Goal: Task Accomplishment & Management: Complete application form

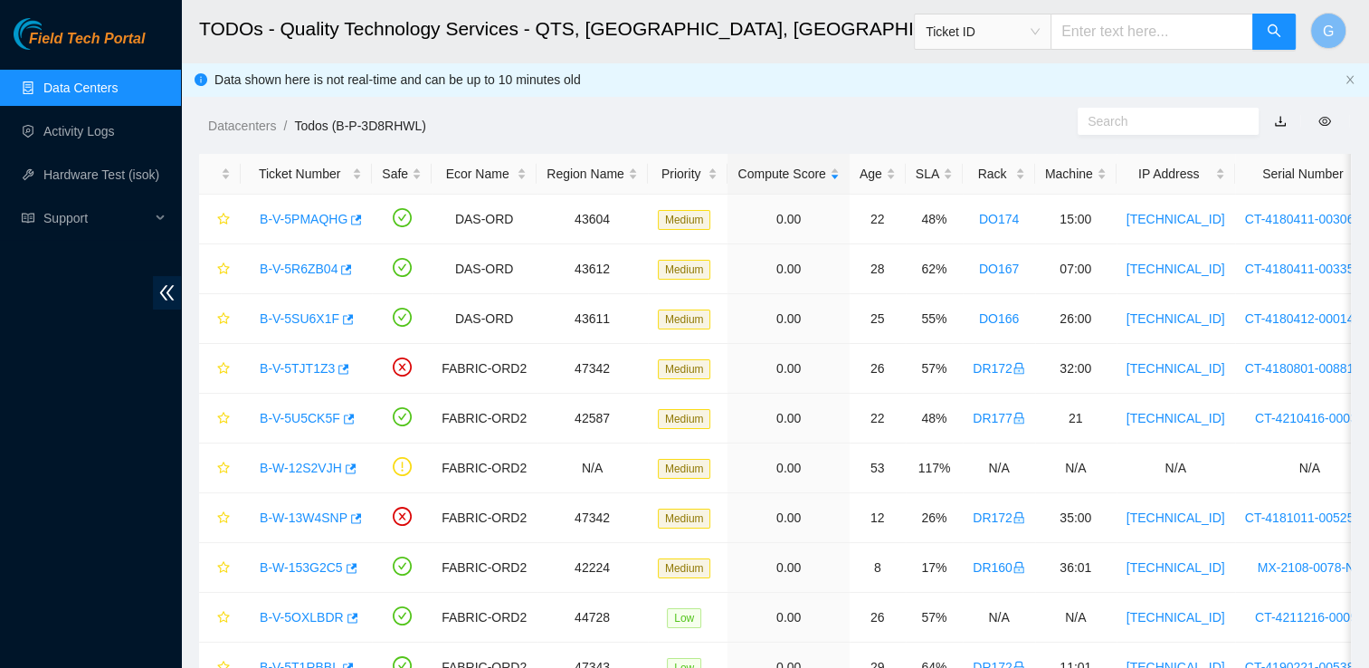
scroll to position [81, 0]
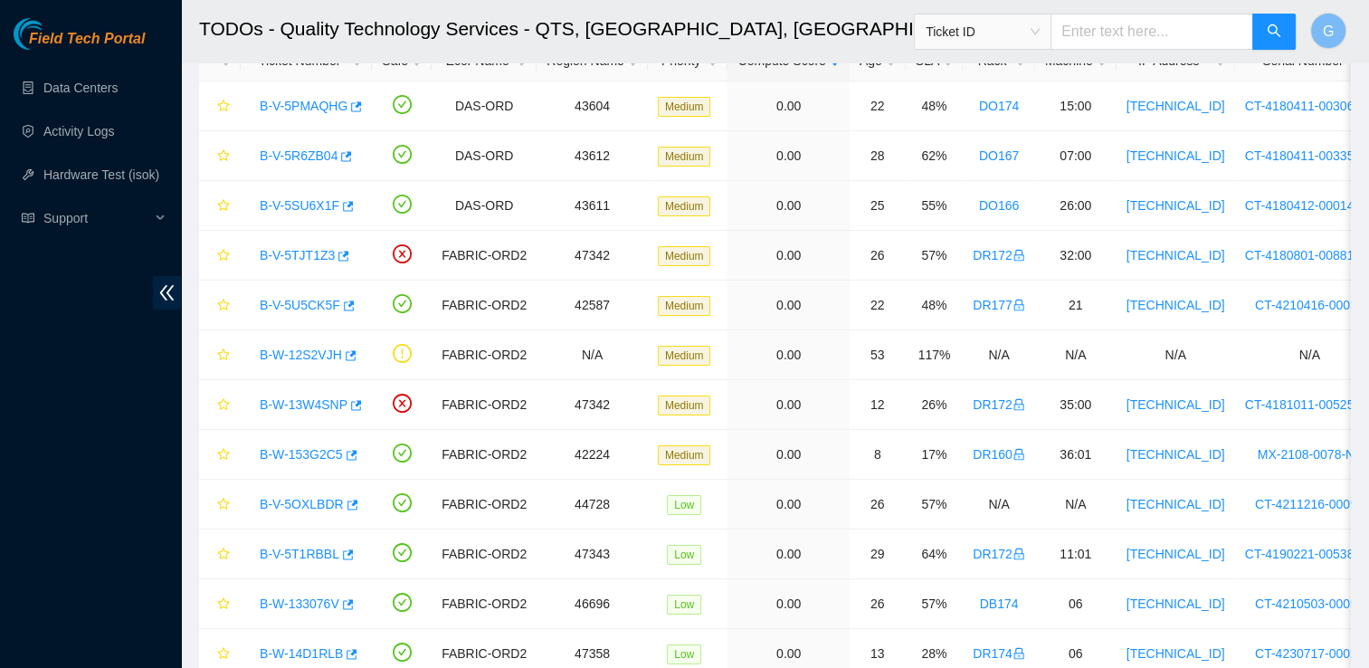
scroll to position [119, 0]
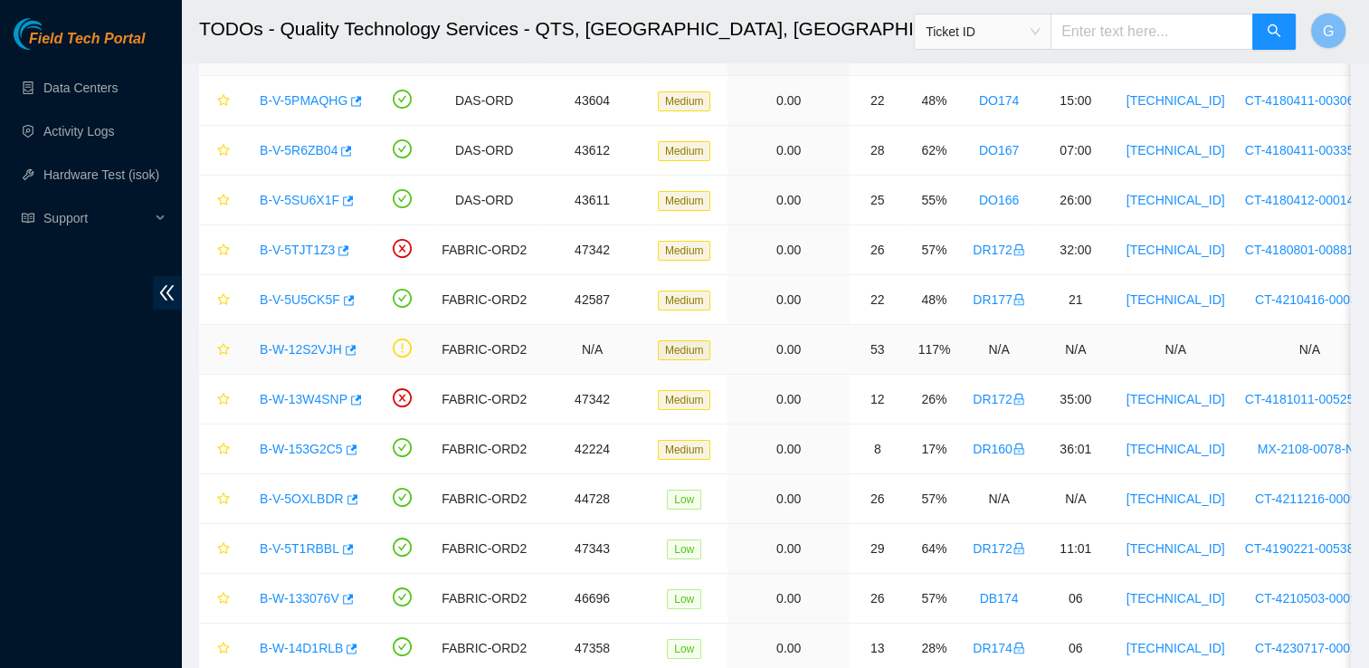
click at [296, 346] on link "B-W-12S2VJH" at bounding box center [301, 349] width 82 height 14
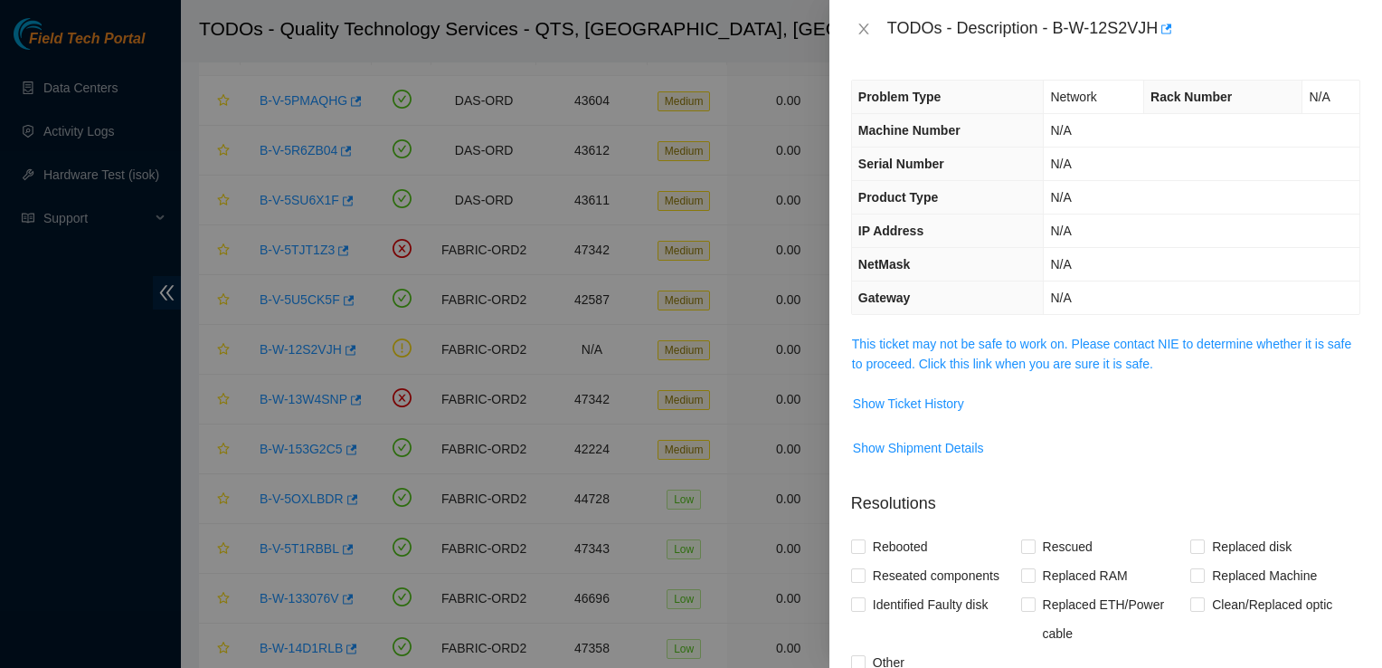
click at [1025, 353] on span "This ticket may not be safe to work on. Please contact NIE to determine whether…" at bounding box center [1106, 354] width 508 height 40
click at [1034, 344] on link "This ticket may not be safe to work on. Please contact NIE to determine whether…" at bounding box center [1101, 354] width 499 height 34
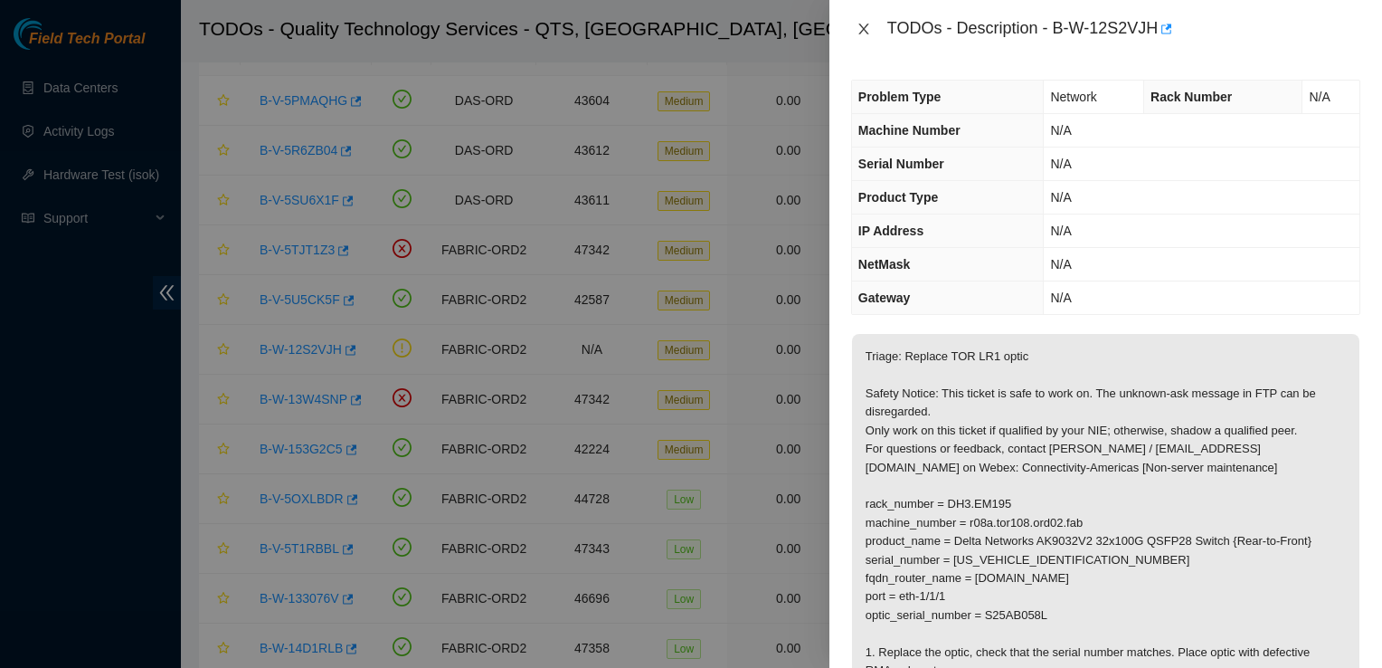
click at [861, 22] on icon "close" at bounding box center [864, 29] width 14 height 14
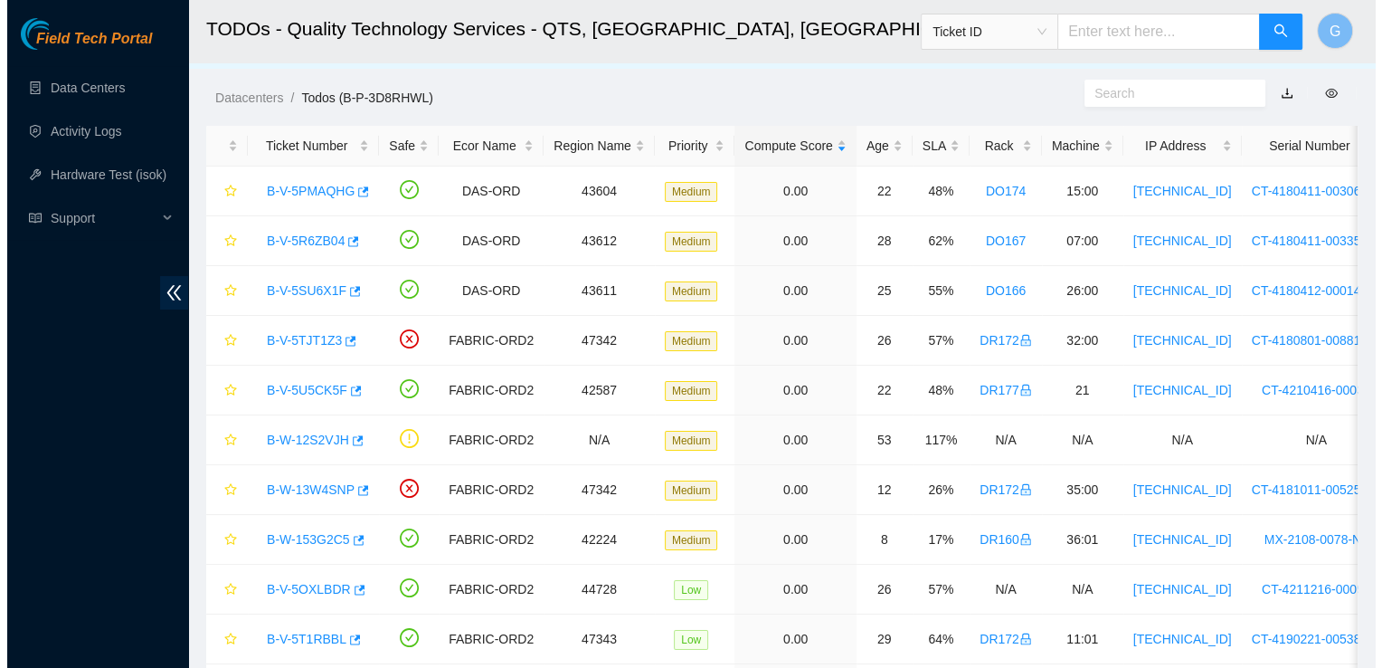
scroll to position [0, 0]
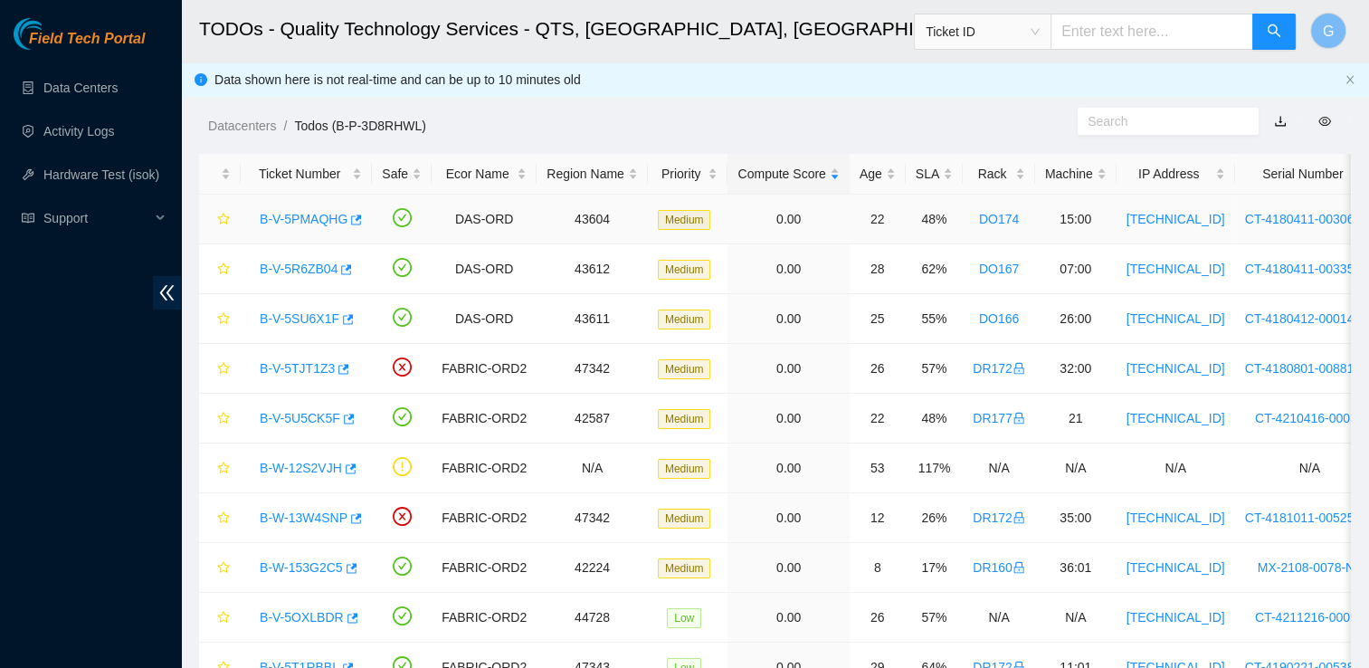
click at [315, 220] on link "B-V-5PMAQHG" at bounding box center [304, 219] width 88 height 14
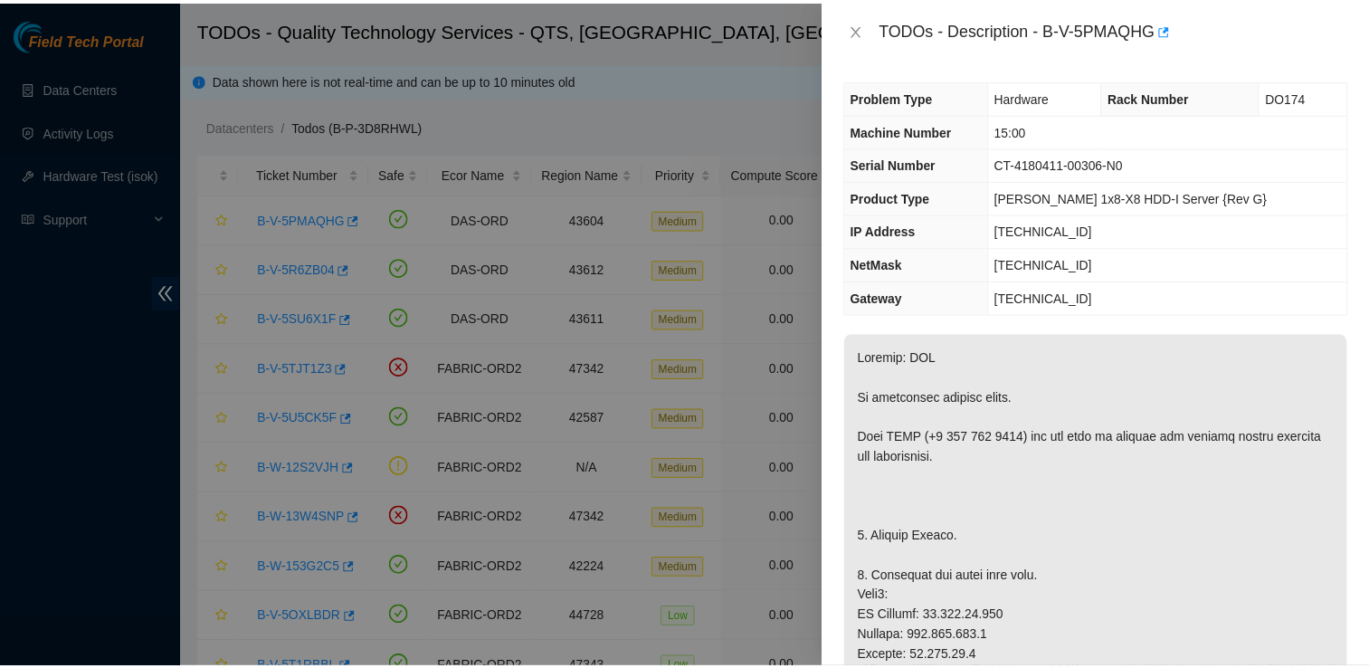
scroll to position [134, 0]
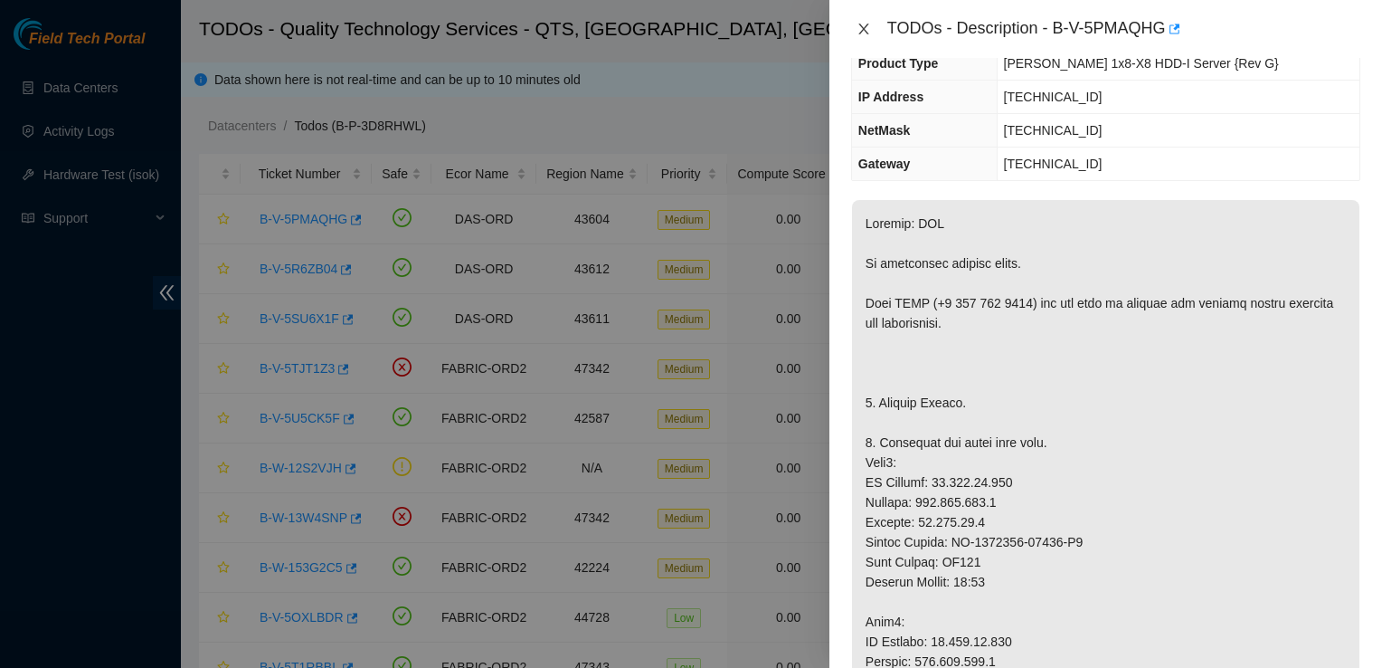
click at [865, 27] on icon "close" at bounding box center [864, 29] width 10 height 11
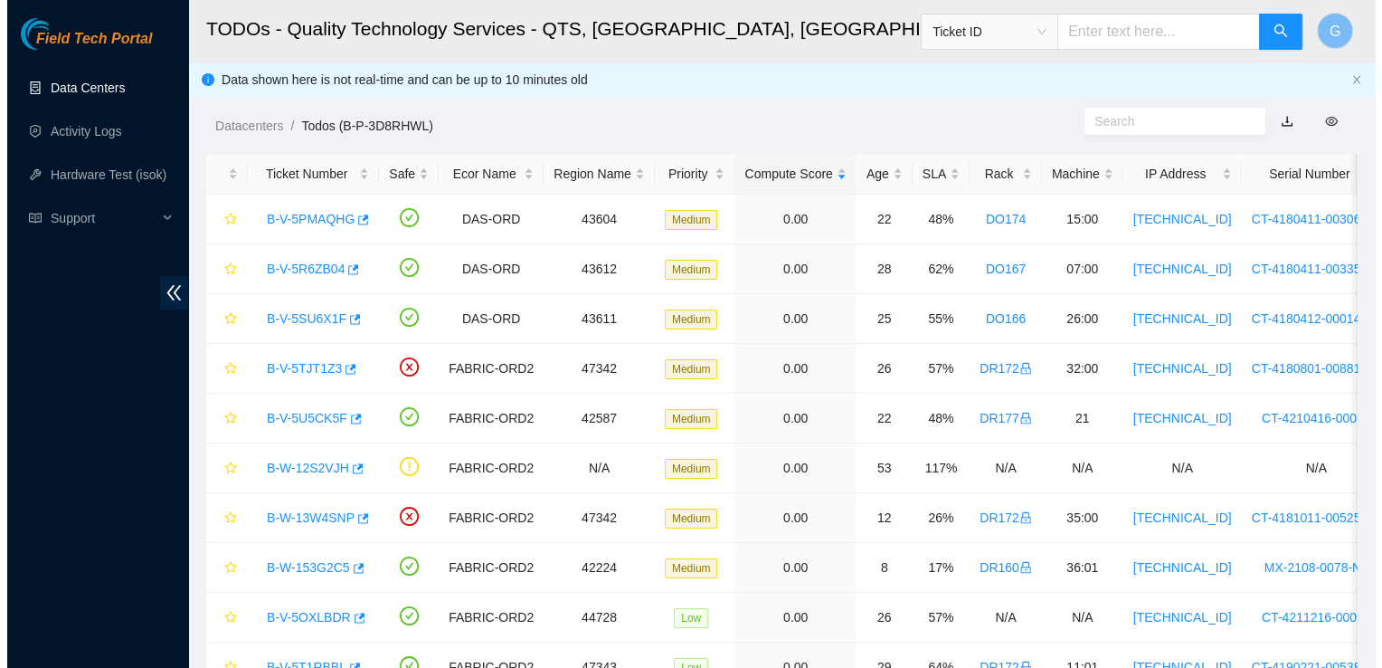
scroll to position [194, 0]
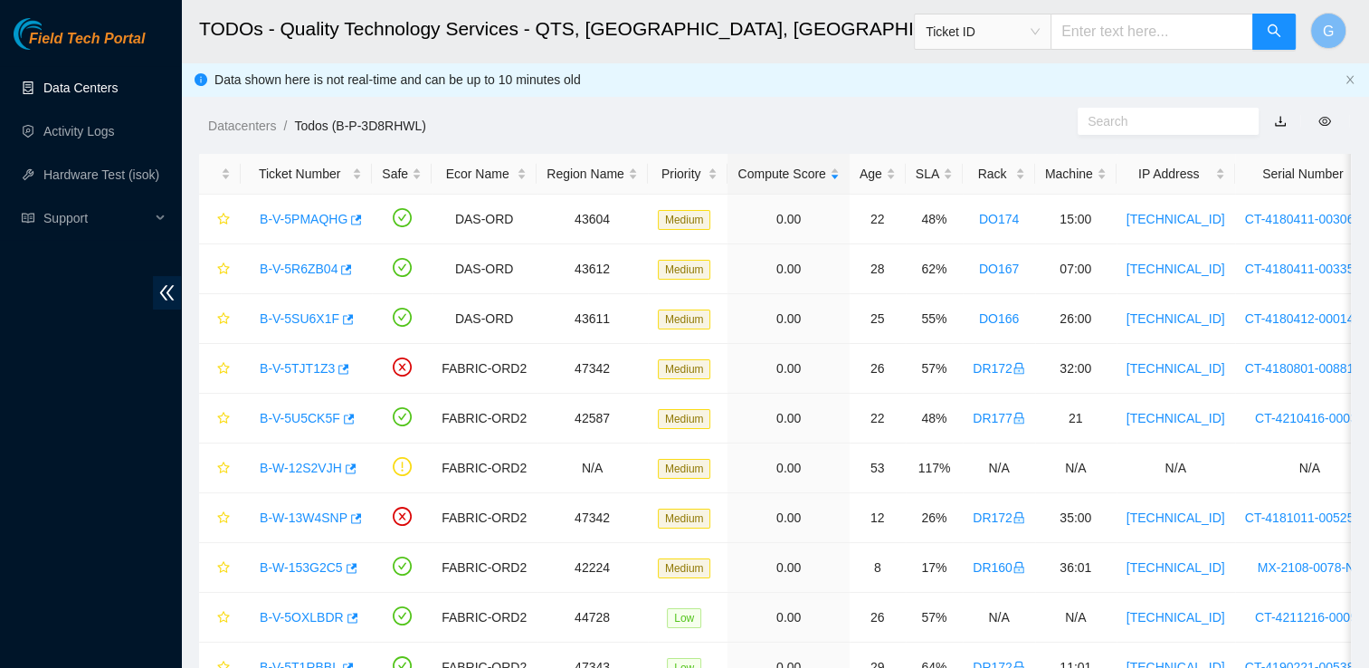
click at [81, 89] on link "Data Centers" at bounding box center [80, 88] width 74 height 14
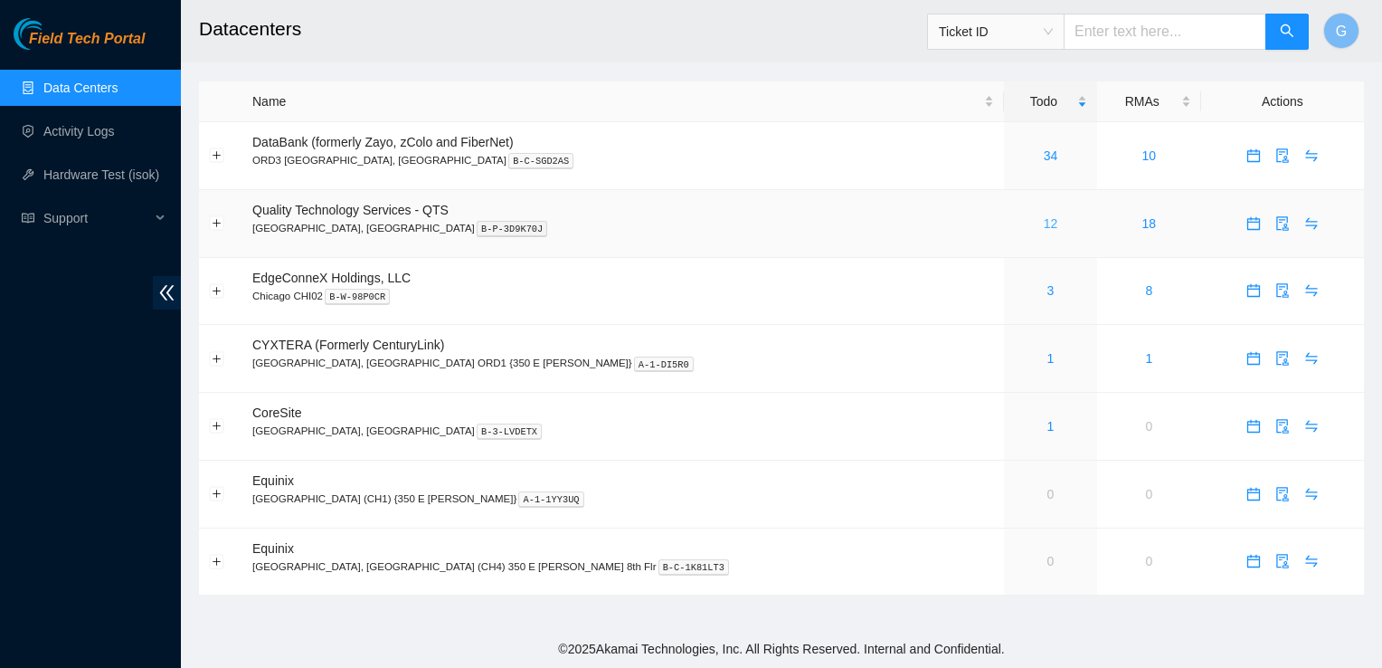
click at [1044, 227] on link "12" at bounding box center [1051, 223] width 14 height 14
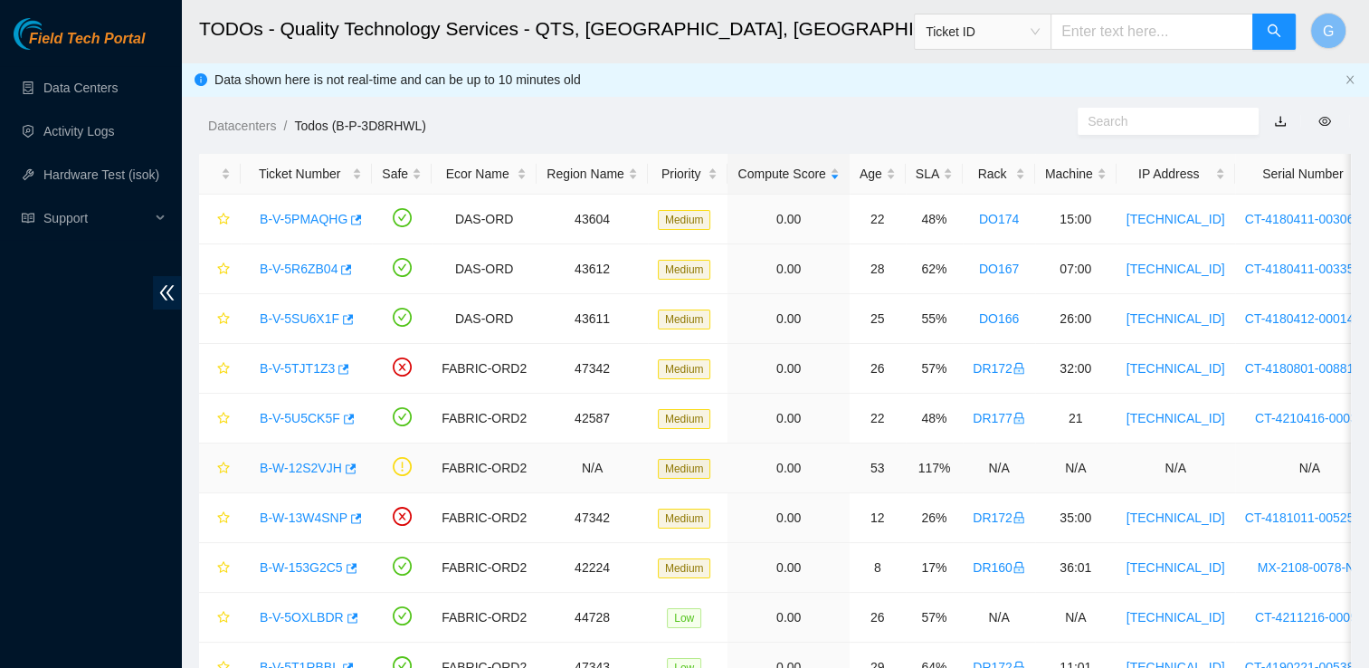
click at [318, 468] on link "B-W-12S2VJH" at bounding box center [301, 468] width 82 height 14
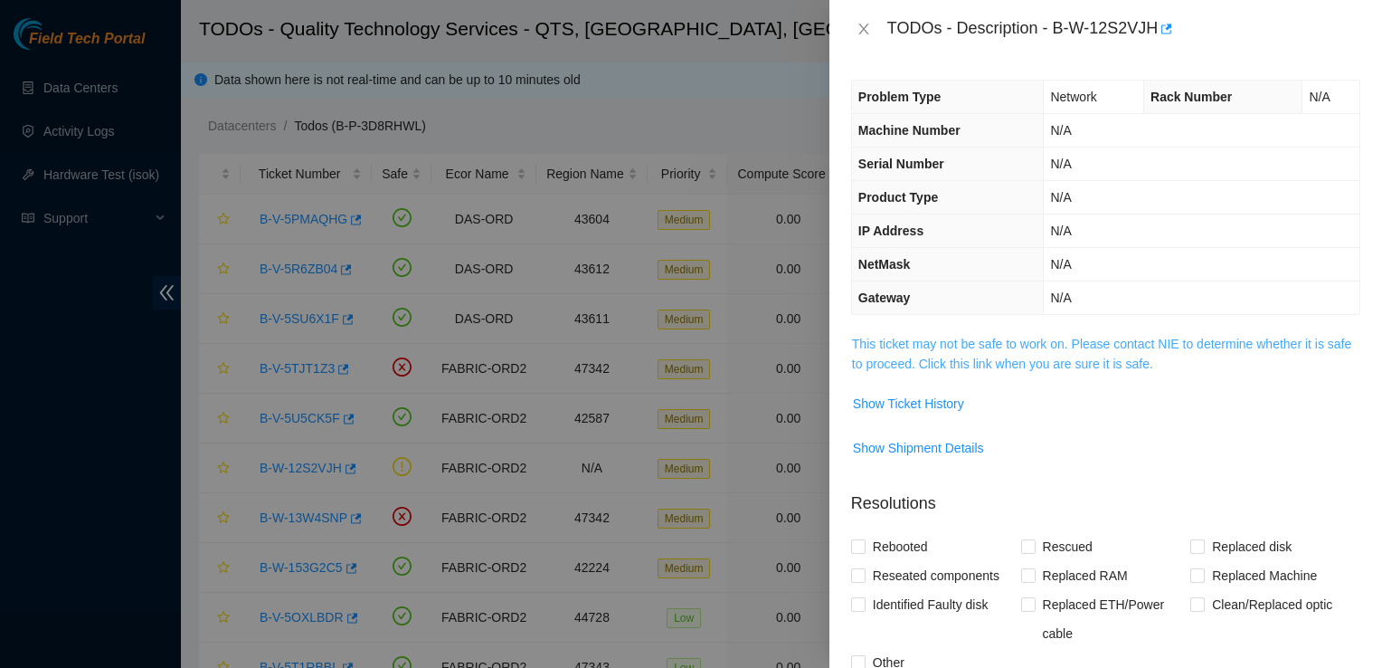
click at [1050, 347] on link "This ticket may not be safe to work on. Please contact NIE to determine whether…" at bounding box center [1101, 354] width 499 height 34
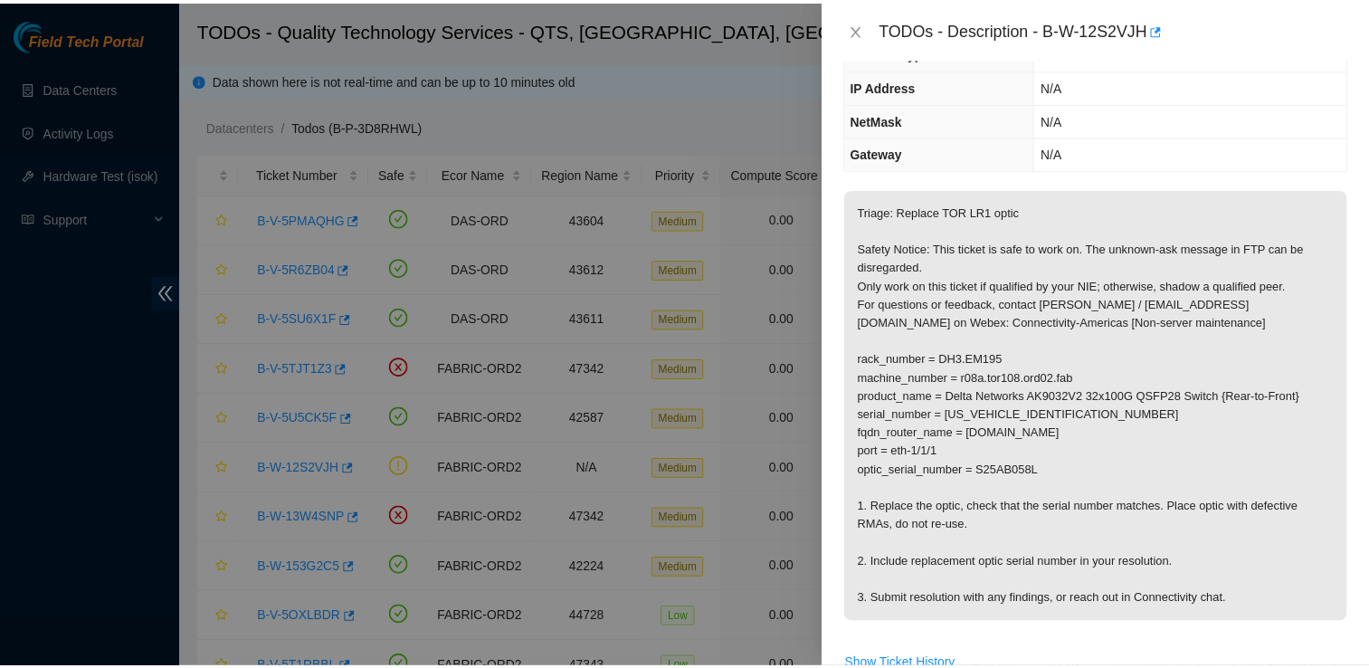
scroll to position [717, 0]
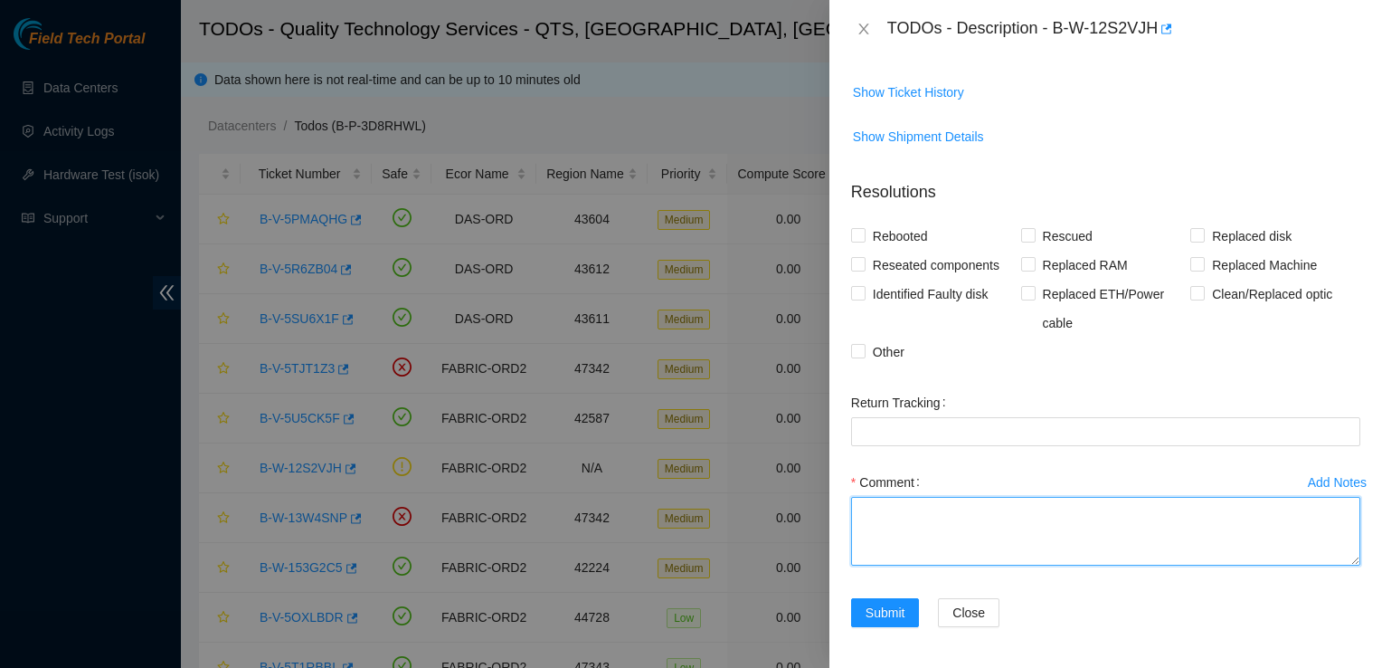
click at [974, 523] on textarea "Comment" at bounding box center [1105, 531] width 509 height 69
type textarea "Followed steps and replaced optic SN: S25AB05JH"
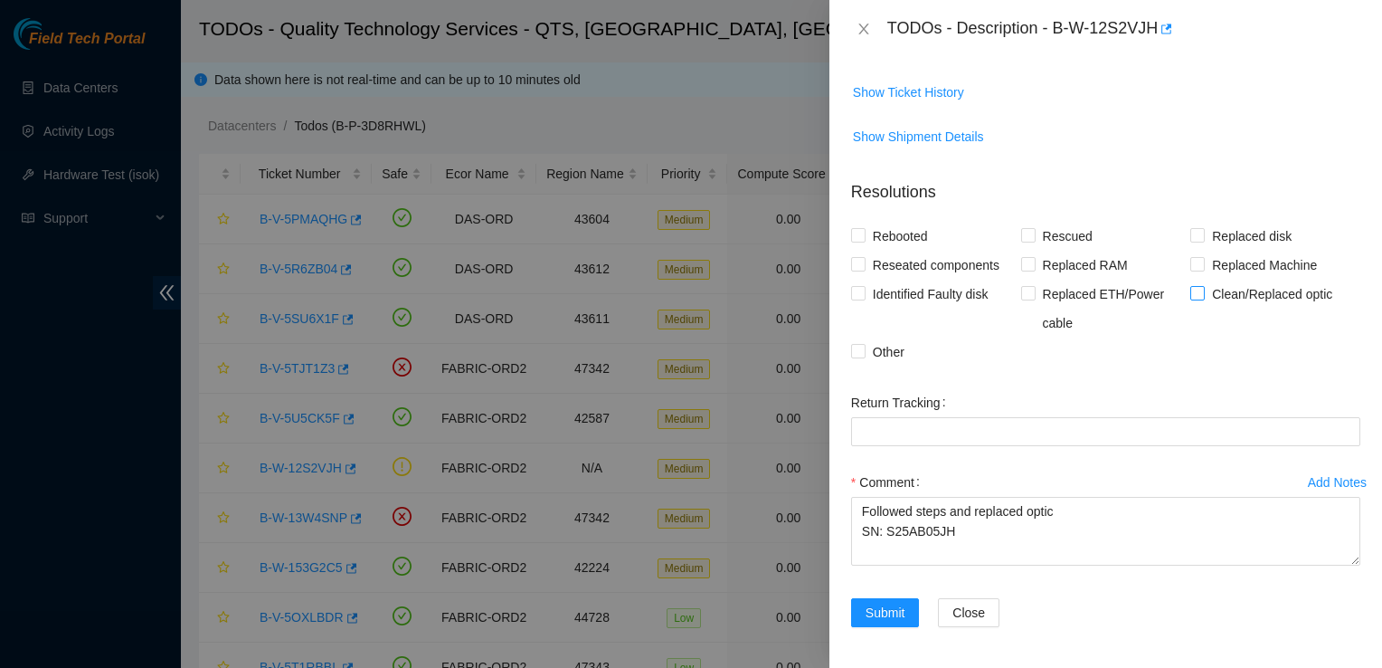
click at [1205, 293] on span "Clean/Replaced optic" at bounding box center [1272, 294] width 135 height 29
click at [1198, 293] on input "Clean/Replaced optic" at bounding box center [1197, 292] width 13 height 13
checkbox input "true"
click at [887, 606] on span "Submit" at bounding box center [886, 613] width 40 height 20
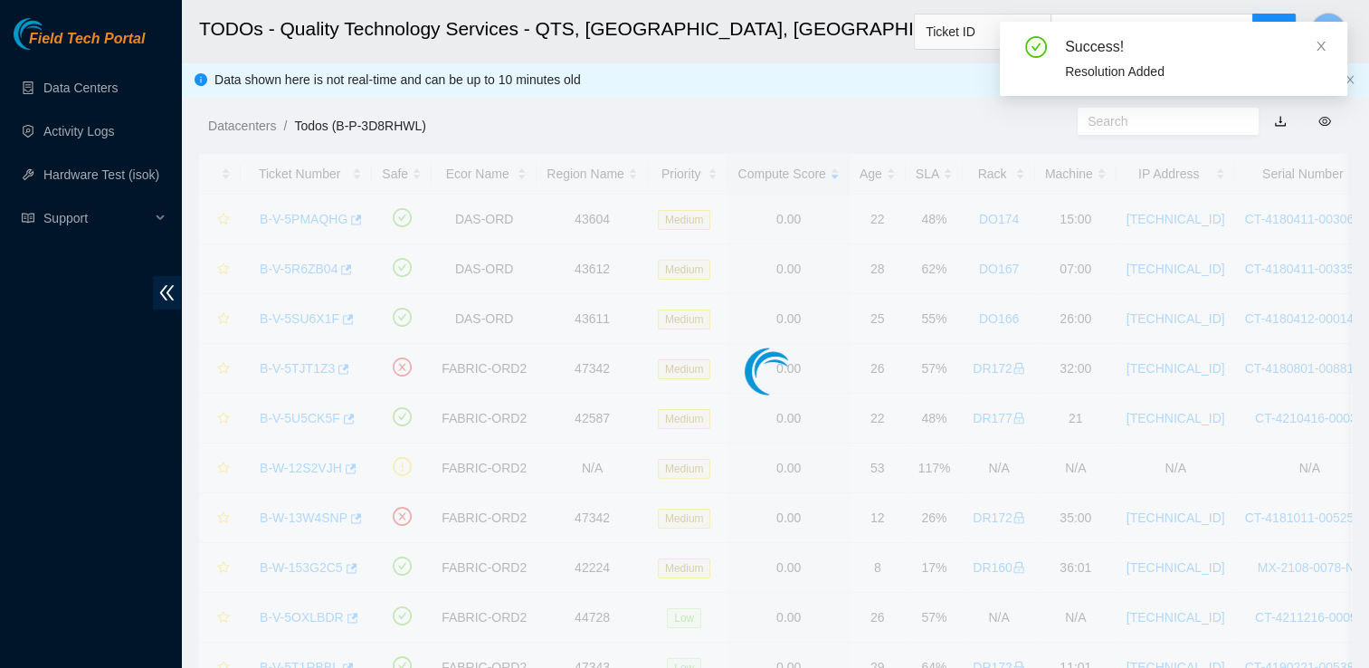
scroll to position [525, 0]
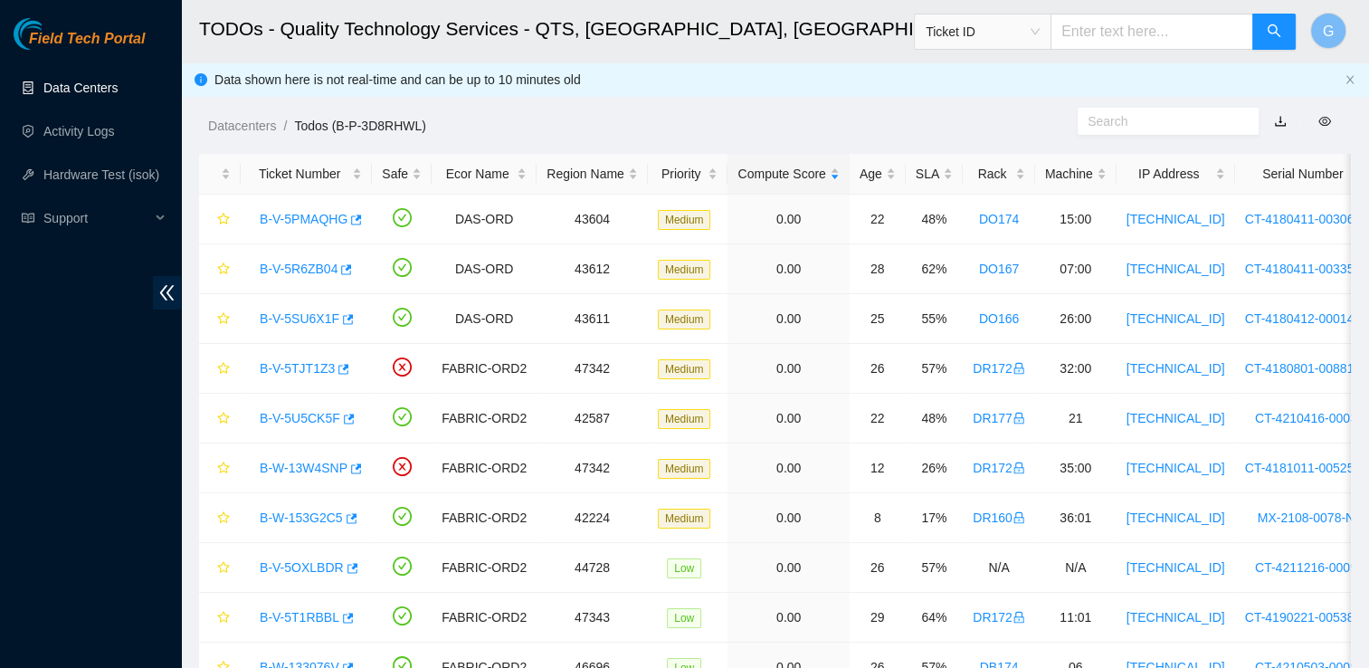
click at [82, 87] on link "Data Centers" at bounding box center [80, 88] width 74 height 14
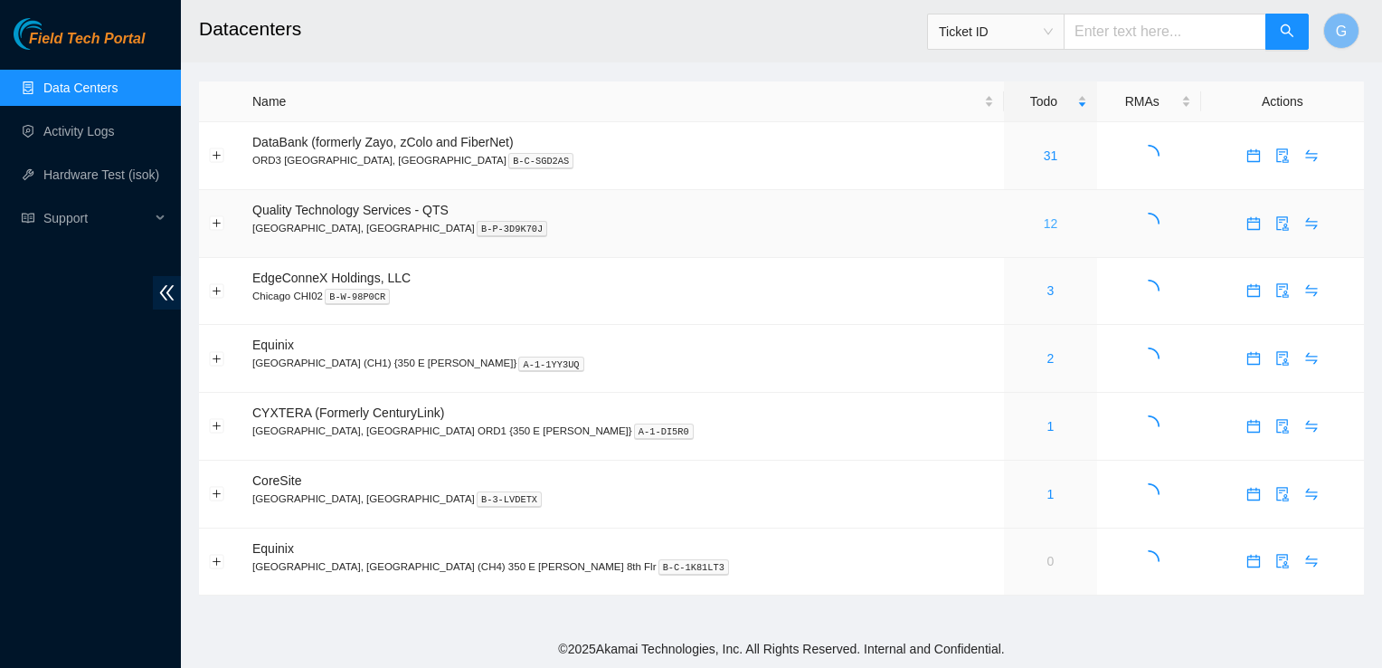
click at [1044, 225] on link "12" at bounding box center [1051, 223] width 14 height 14
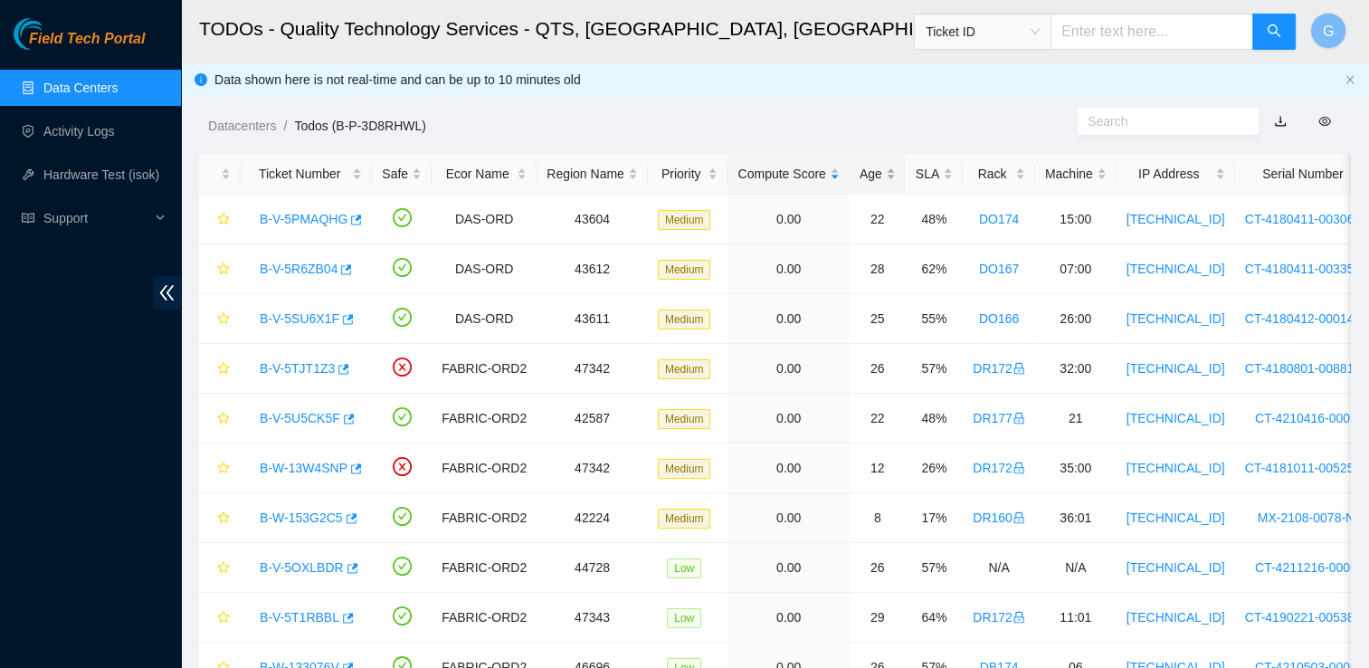
click at [863, 173] on div "Age" at bounding box center [878, 174] width 36 height 20
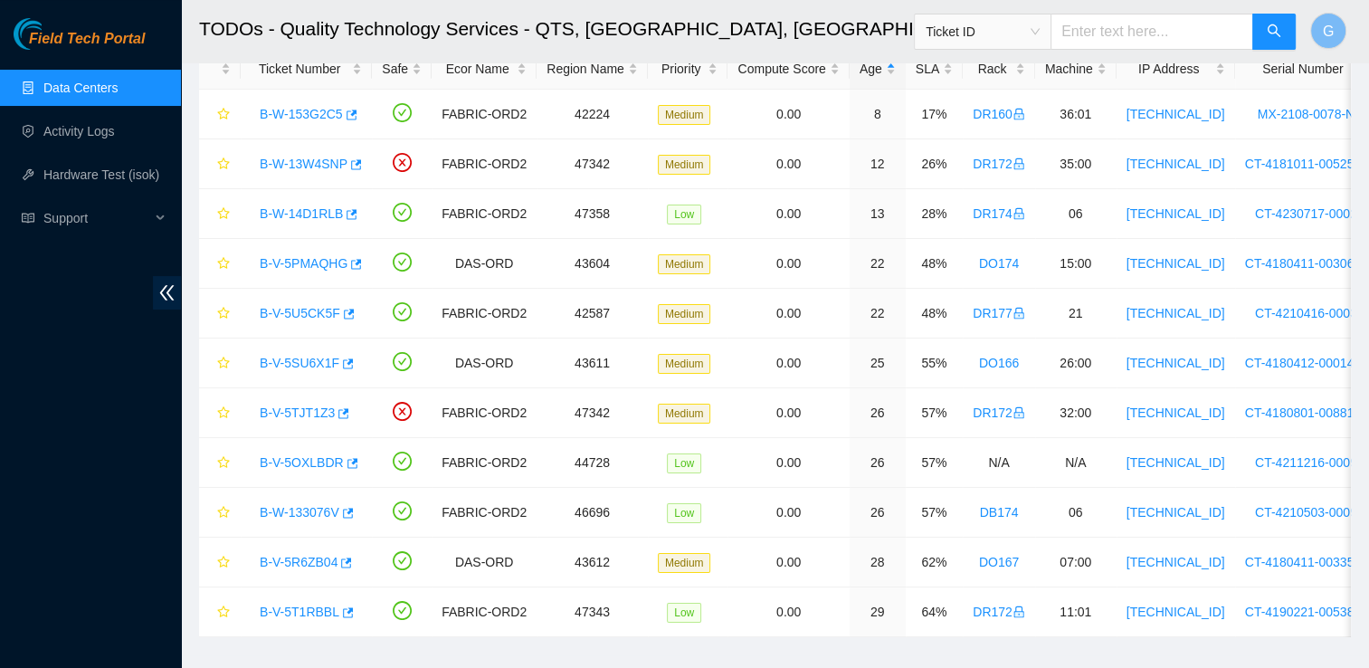
scroll to position [101, 0]
